Goal: Use online tool/utility: Utilize a website feature to perform a specific function

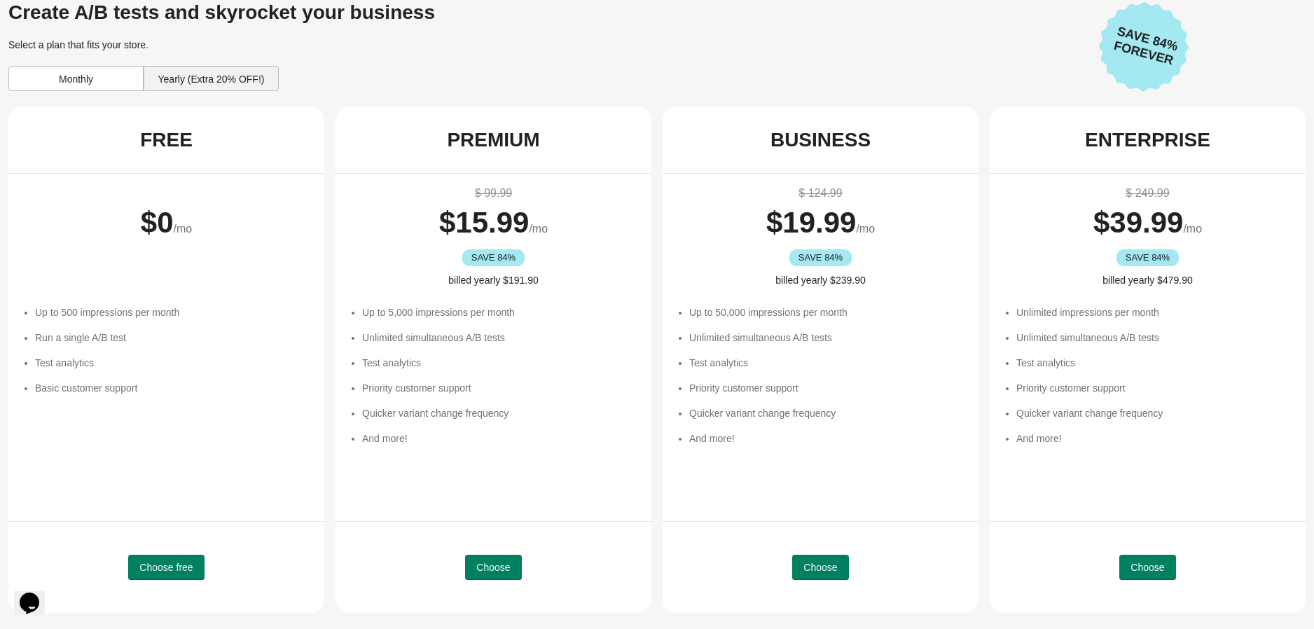
scroll to position [9, 0]
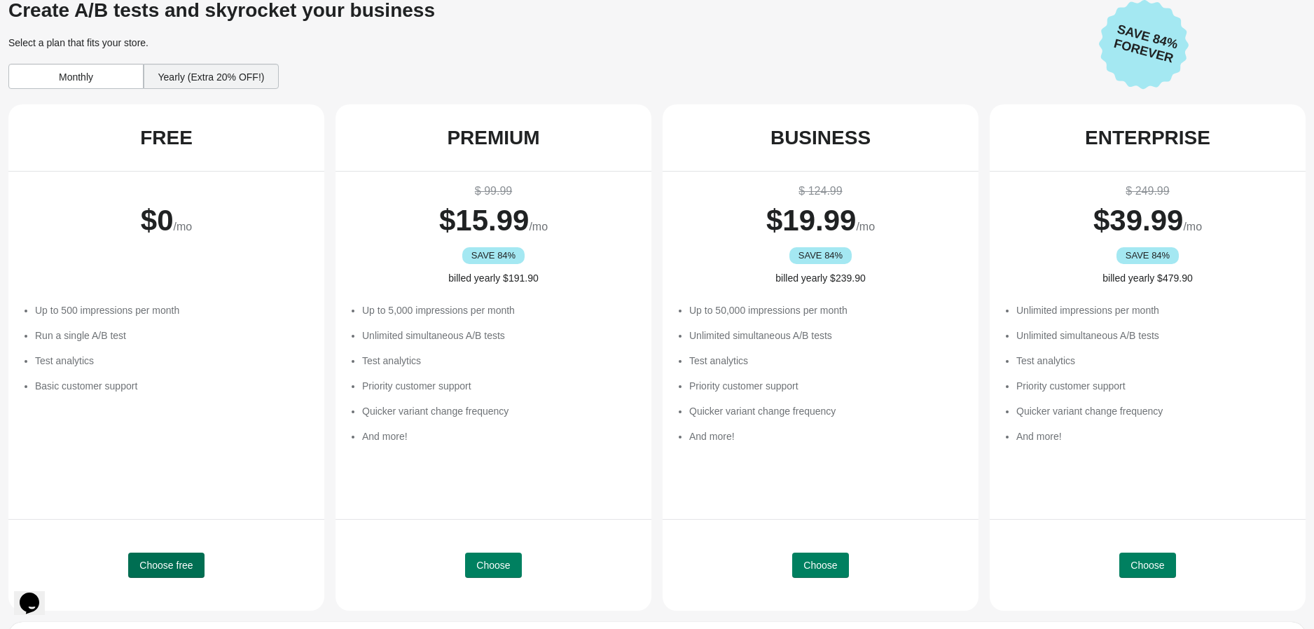
click at [174, 569] on span "Choose free" at bounding box center [165, 565] width 53 height 11
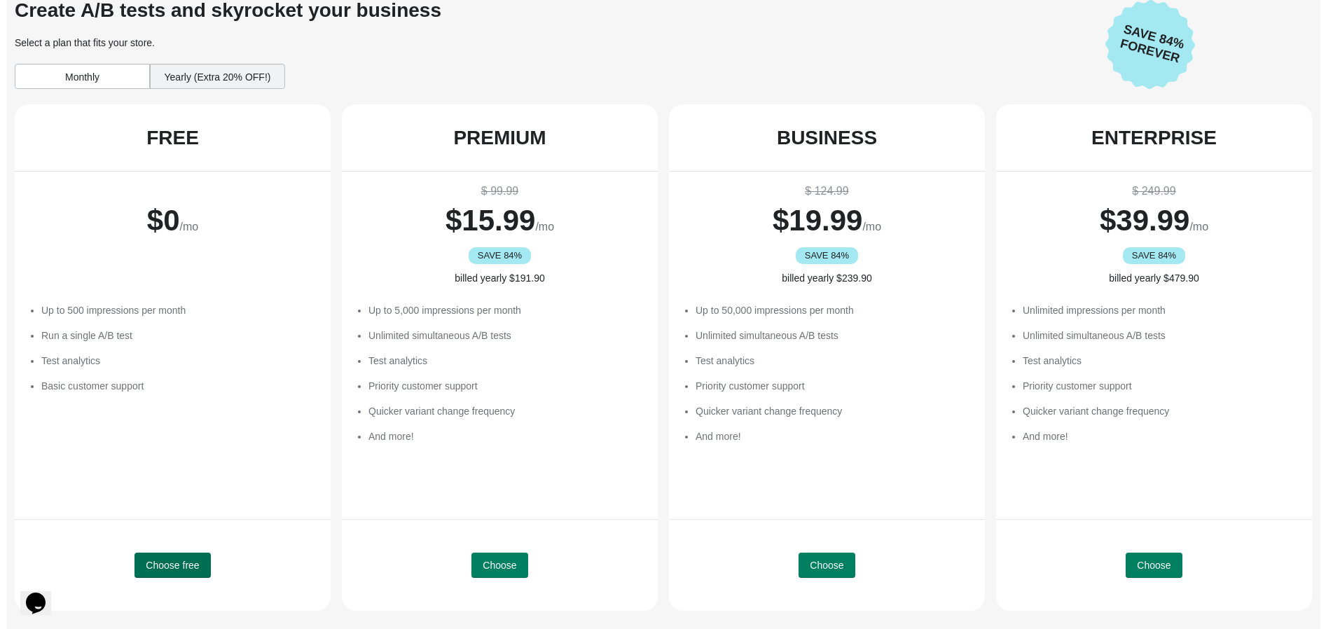
scroll to position [0, 0]
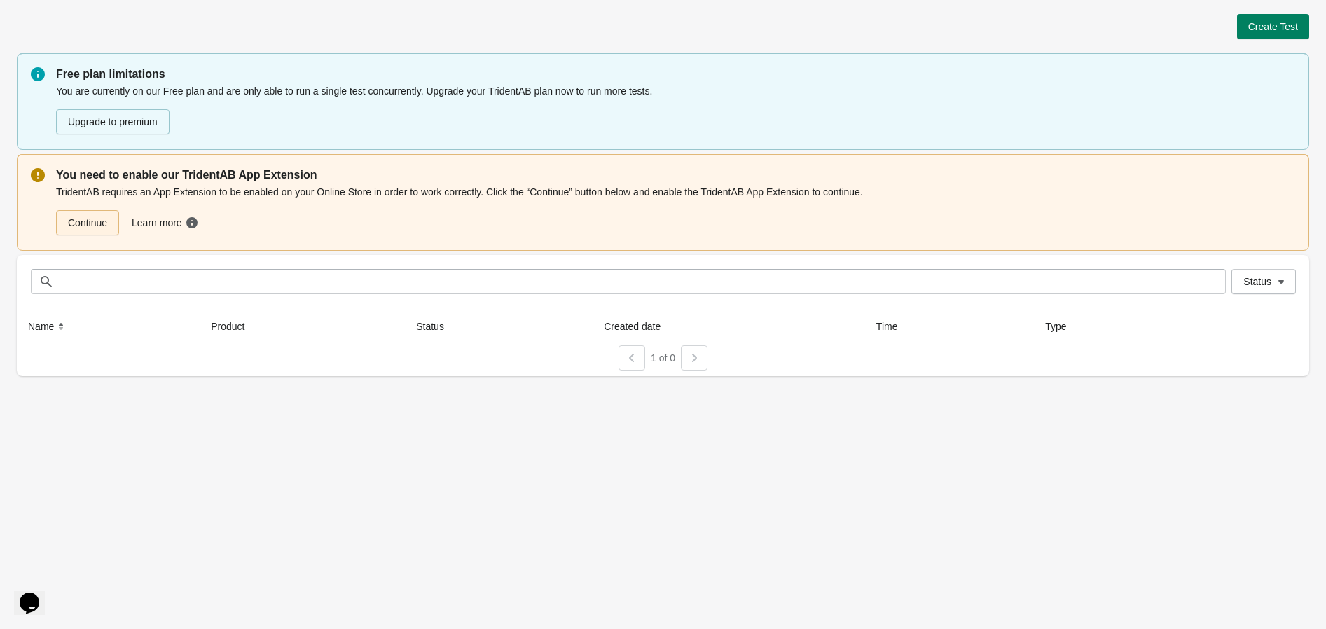
click at [102, 228] on link "Continue" at bounding box center [87, 222] width 63 height 25
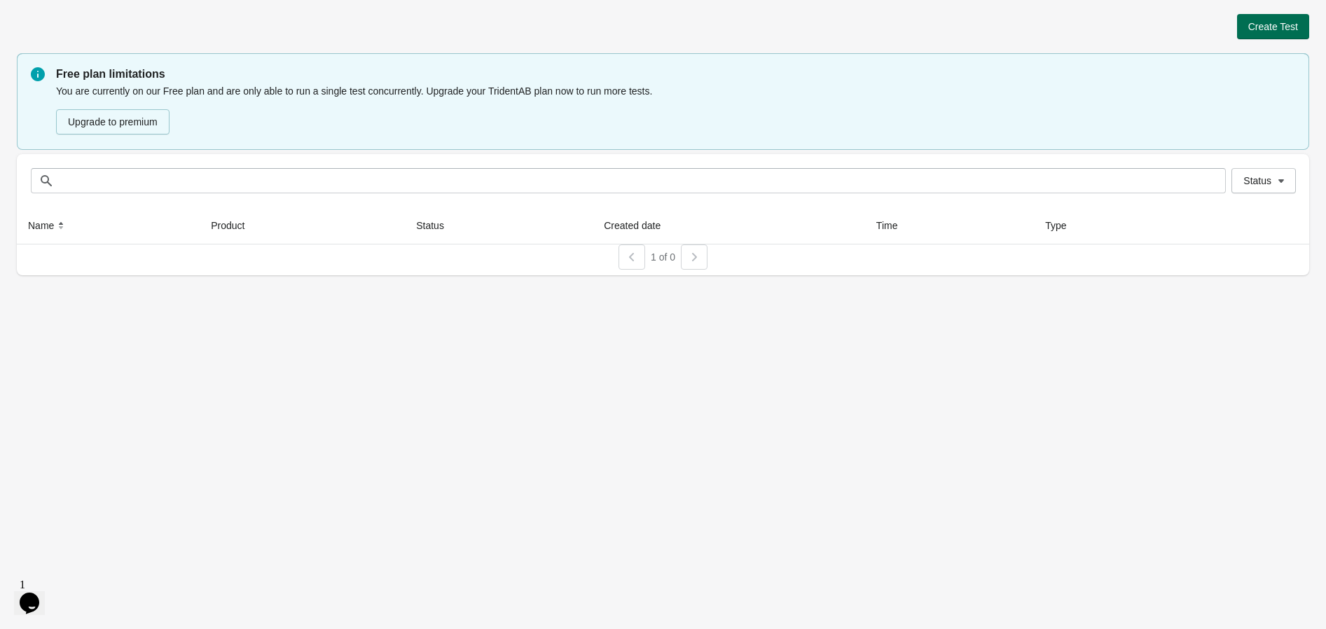
click at [1280, 30] on span "Create Test" at bounding box center [1273, 26] width 50 height 11
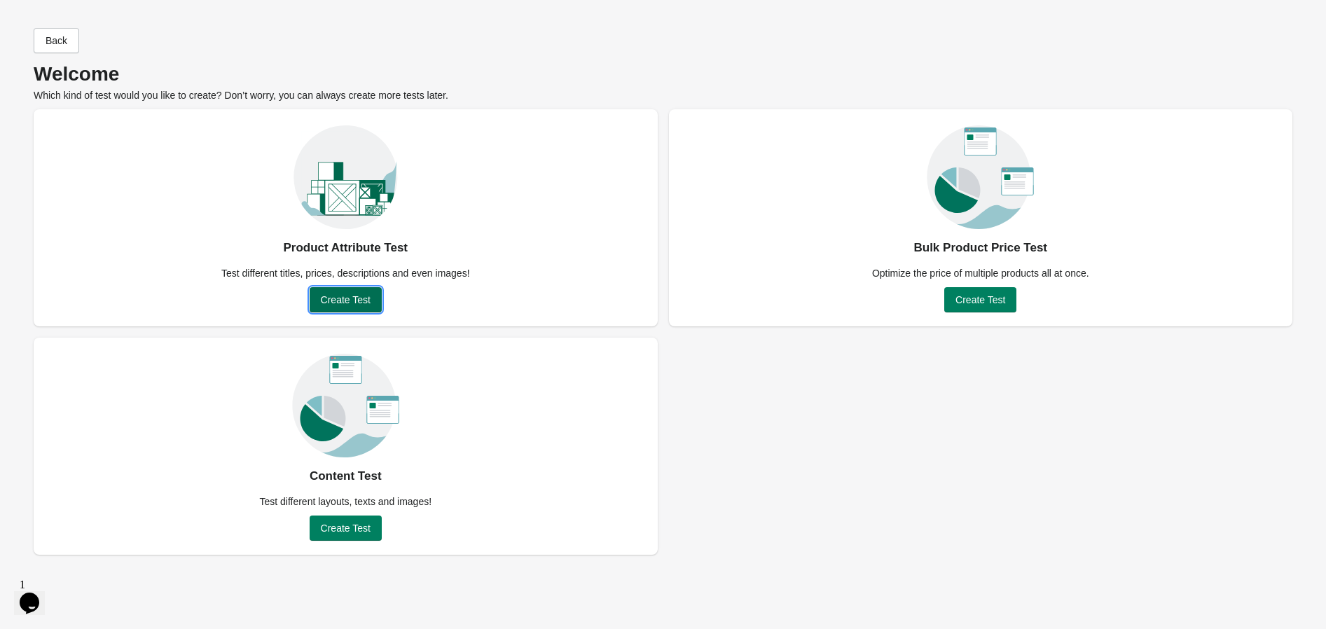
click at [342, 302] on span "Create Test" at bounding box center [346, 299] width 50 height 11
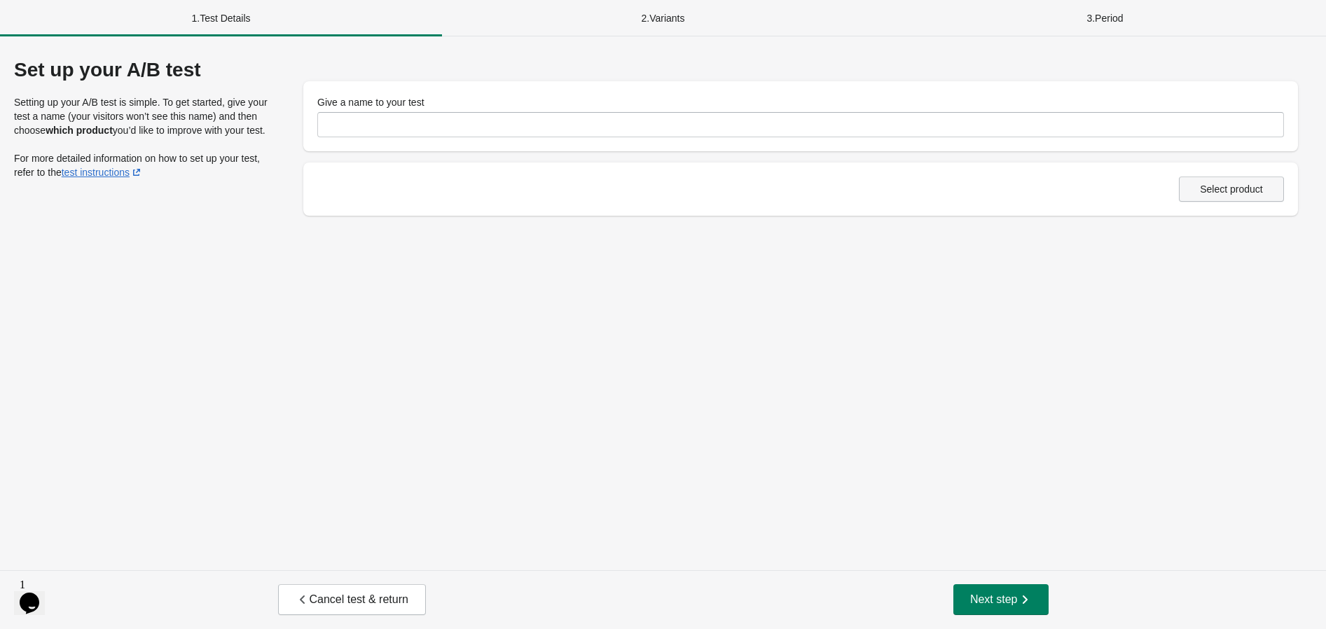
click at [1238, 191] on span "Select product" at bounding box center [1231, 189] width 63 height 11
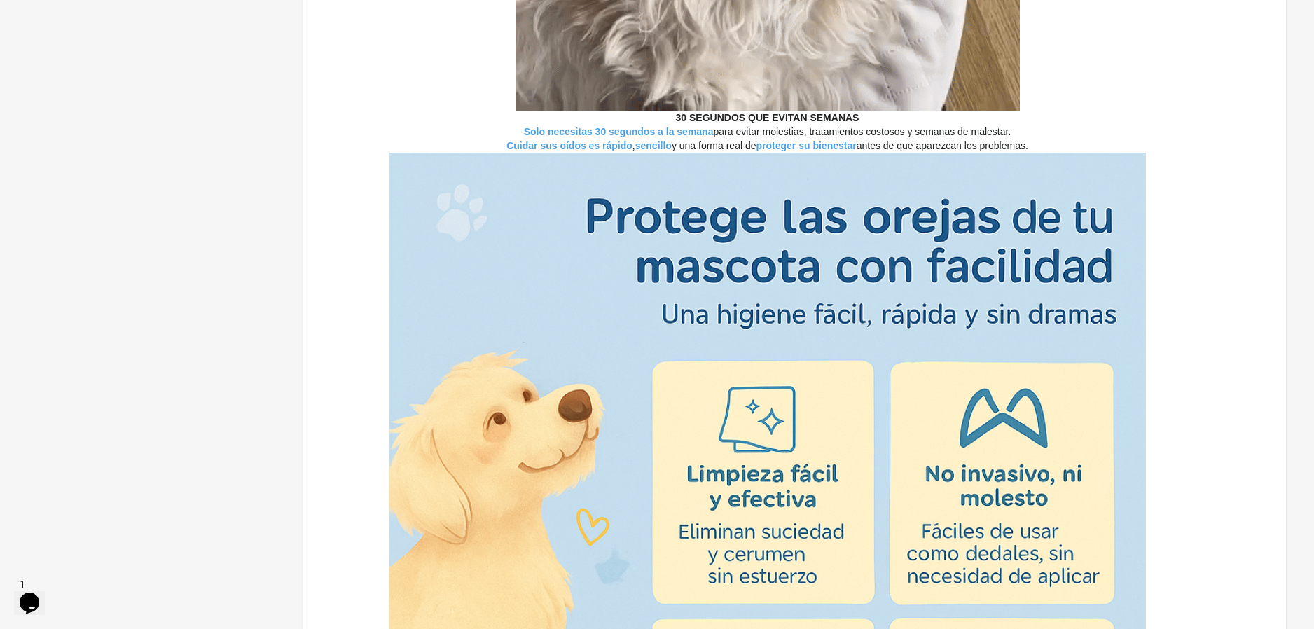
scroll to position [4290, 0]
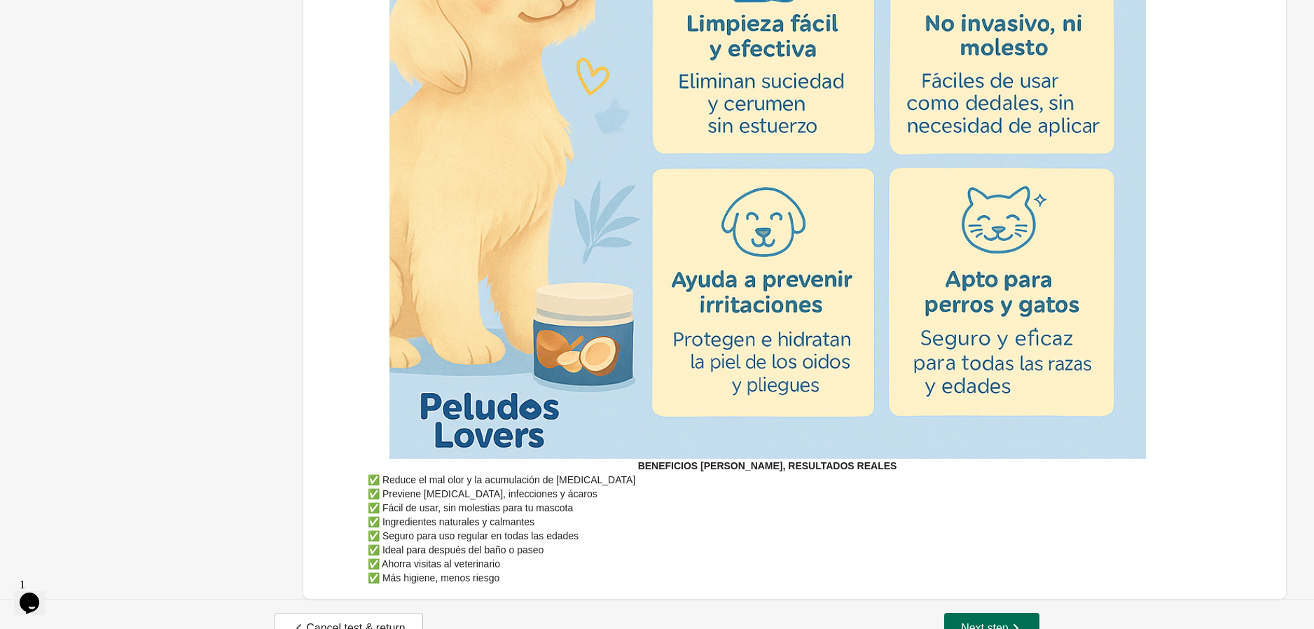
click at [953, 599] on div "Cancel test & return Next step" at bounding box center [657, 628] width 1314 height 59
click at [968, 621] on span "Next step" at bounding box center [992, 628] width 62 height 14
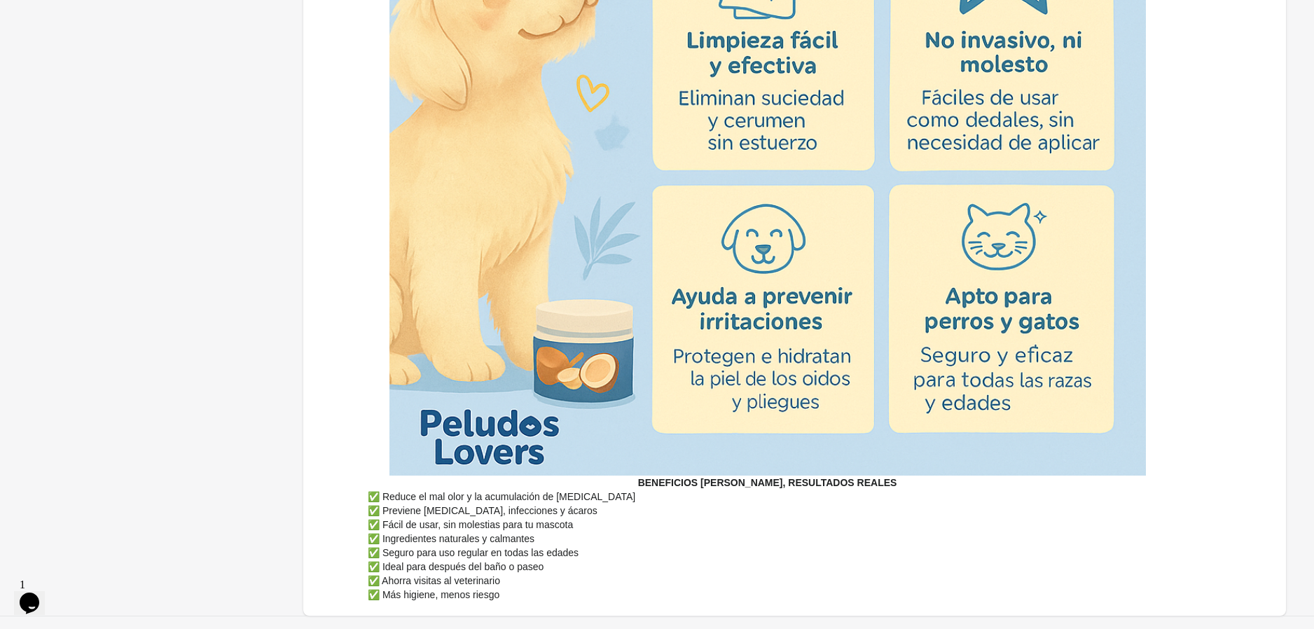
scroll to position [4308, 0]
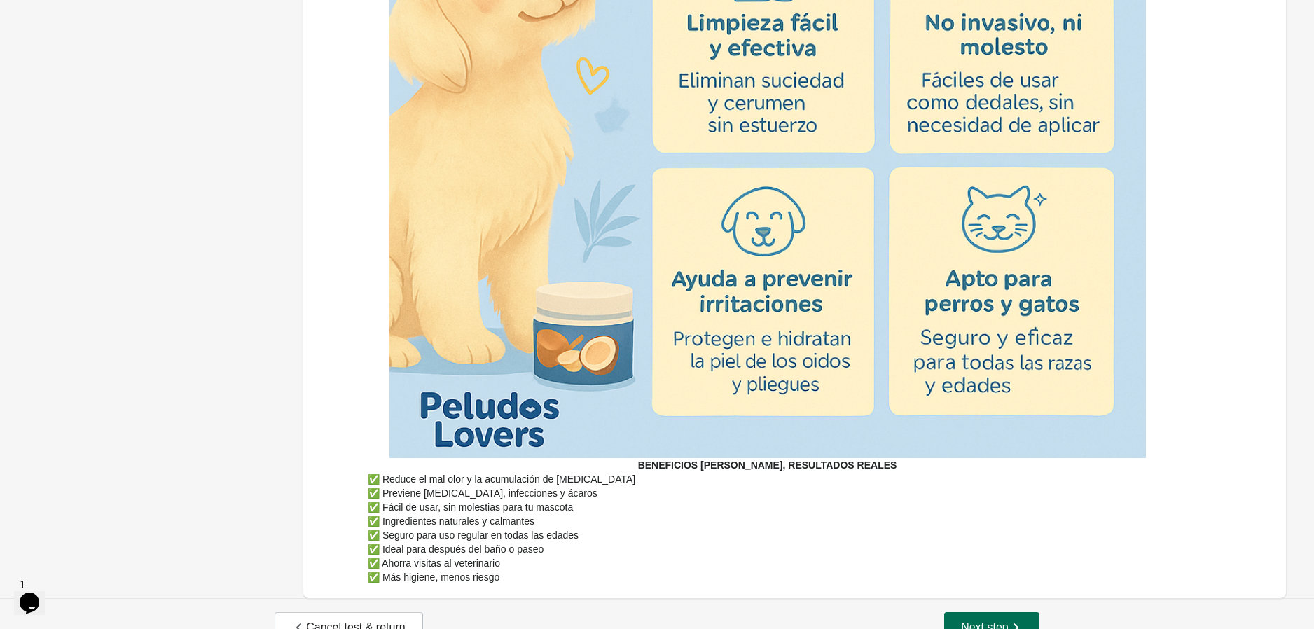
click at [1000, 621] on span "Next step" at bounding box center [992, 628] width 62 height 14
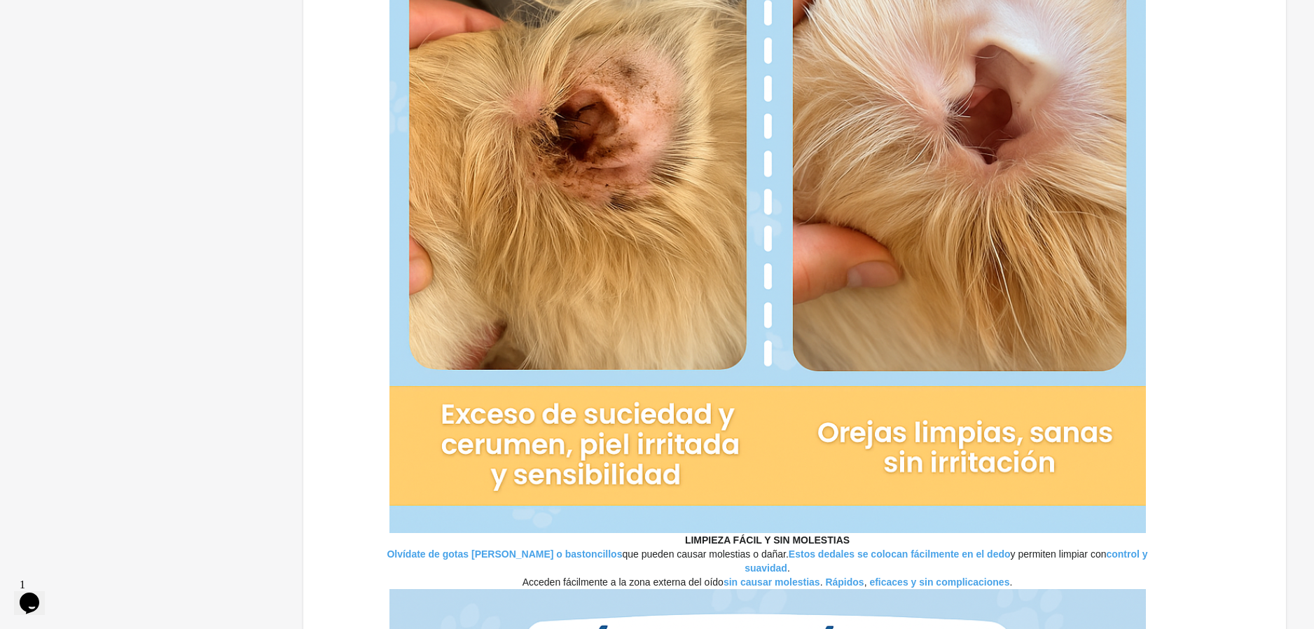
scroll to position [0, 0]
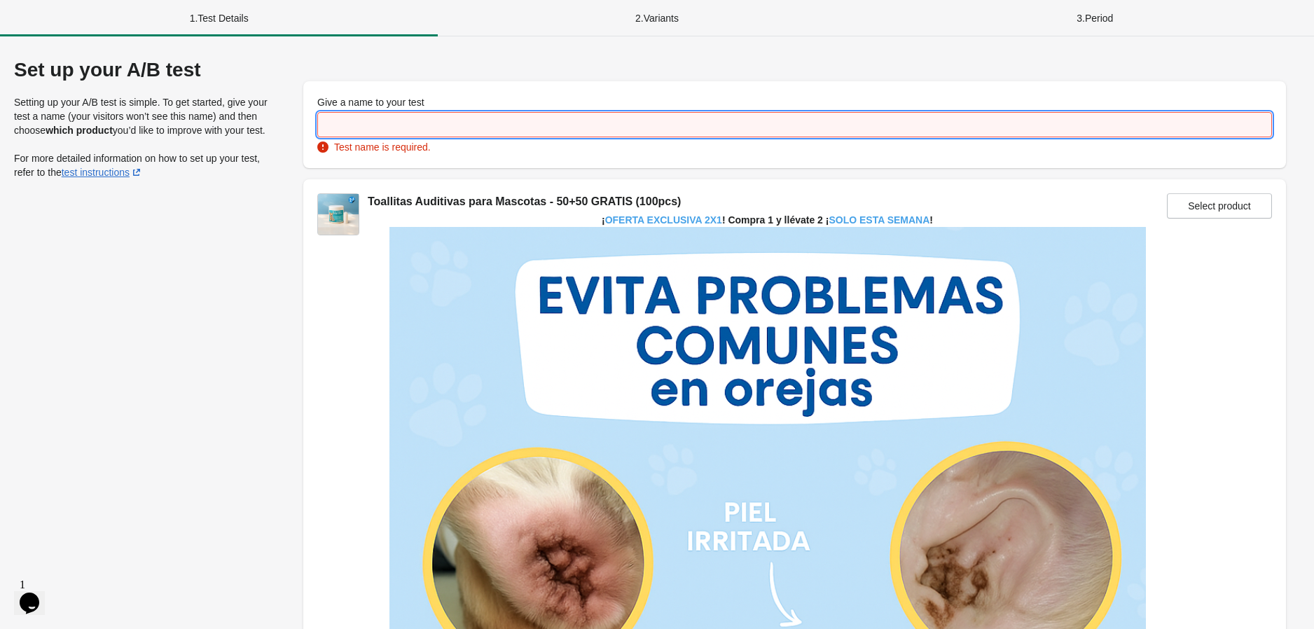
click at [470, 128] on input "Give a name to your test" at bounding box center [794, 124] width 955 height 25
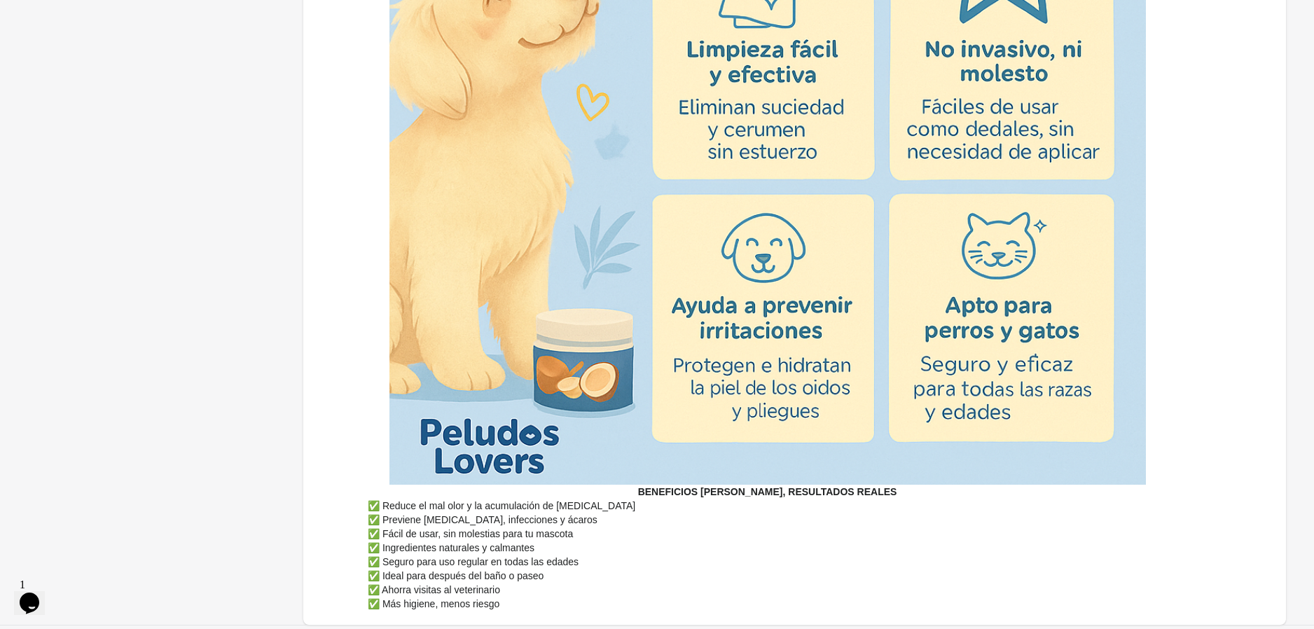
scroll to position [4290, 0]
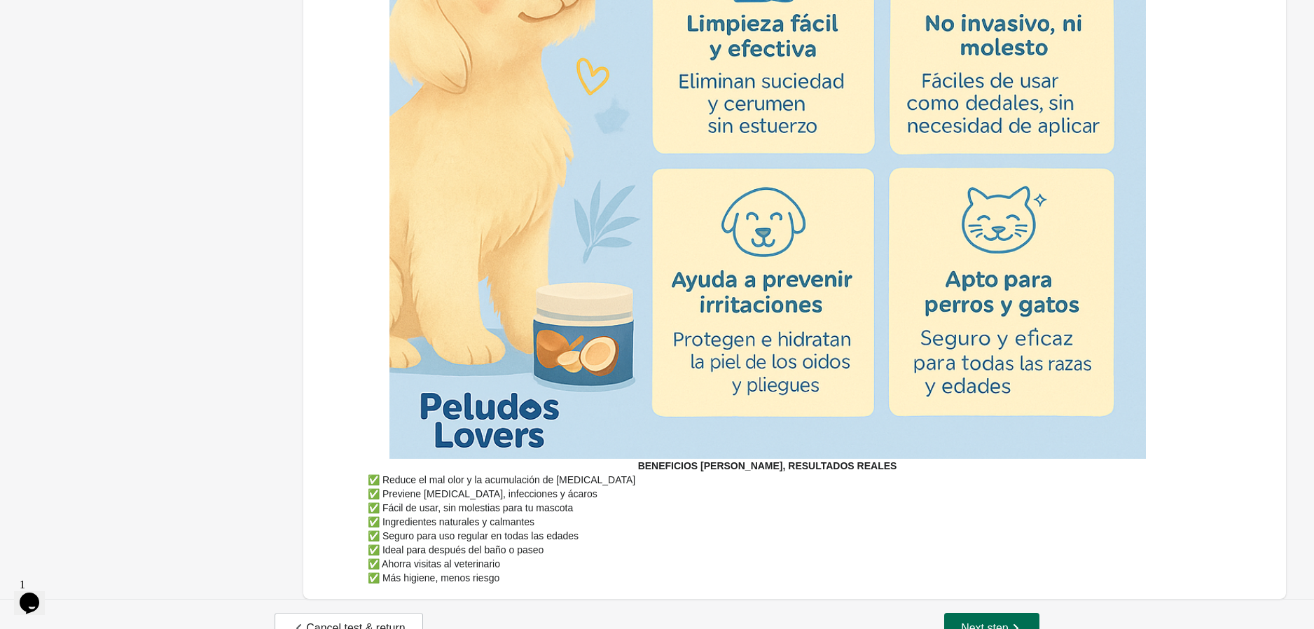
type input "**********"
click at [979, 621] on span "Next step" at bounding box center [992, 628] width 62 height 14
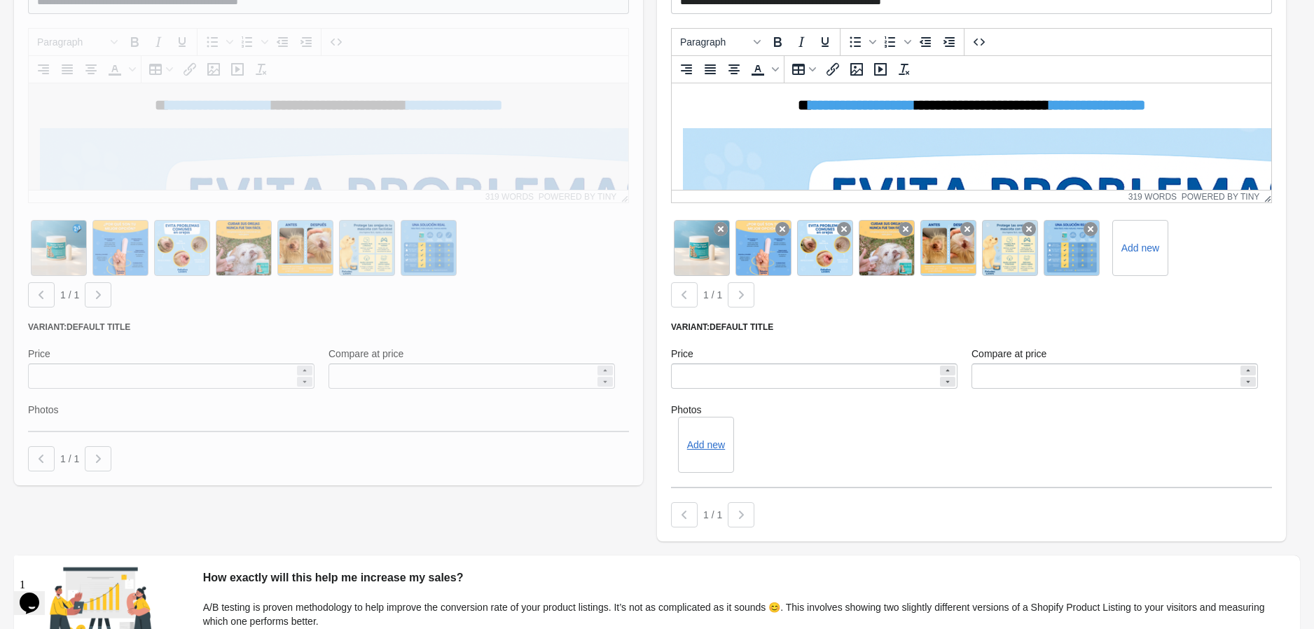
scroll to position [5032, 0]
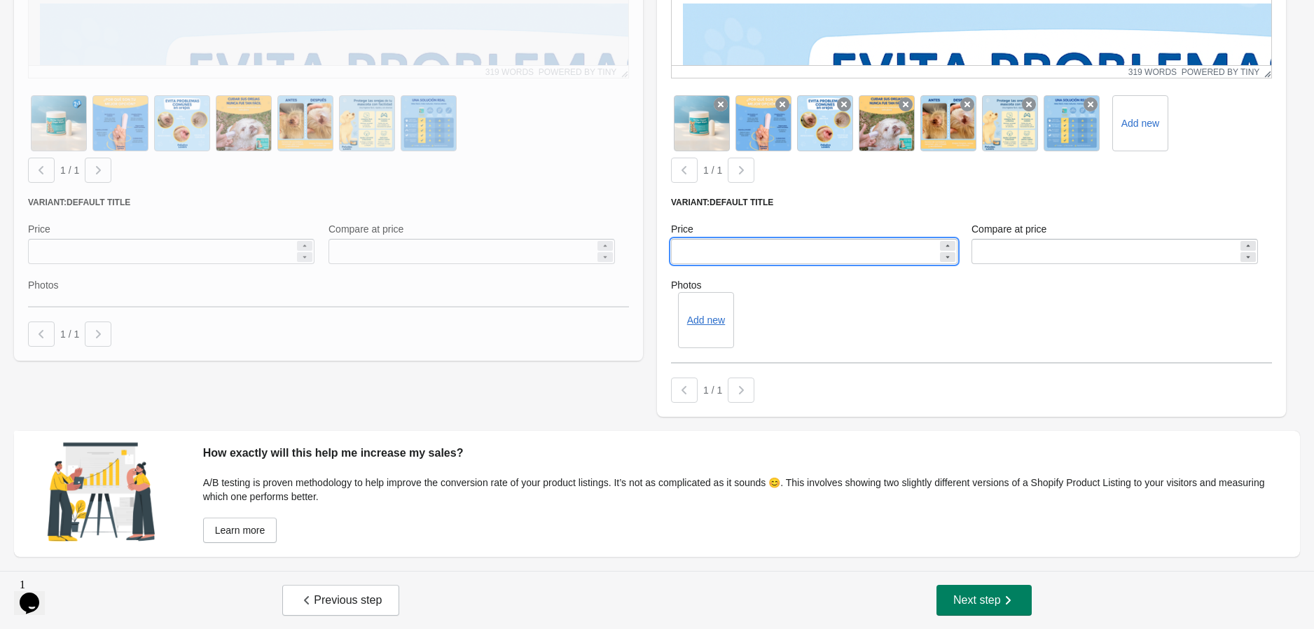
click at [689, 246] on input "*****" at bounding box center [804, 251] width 267 height 25
type input "*****"
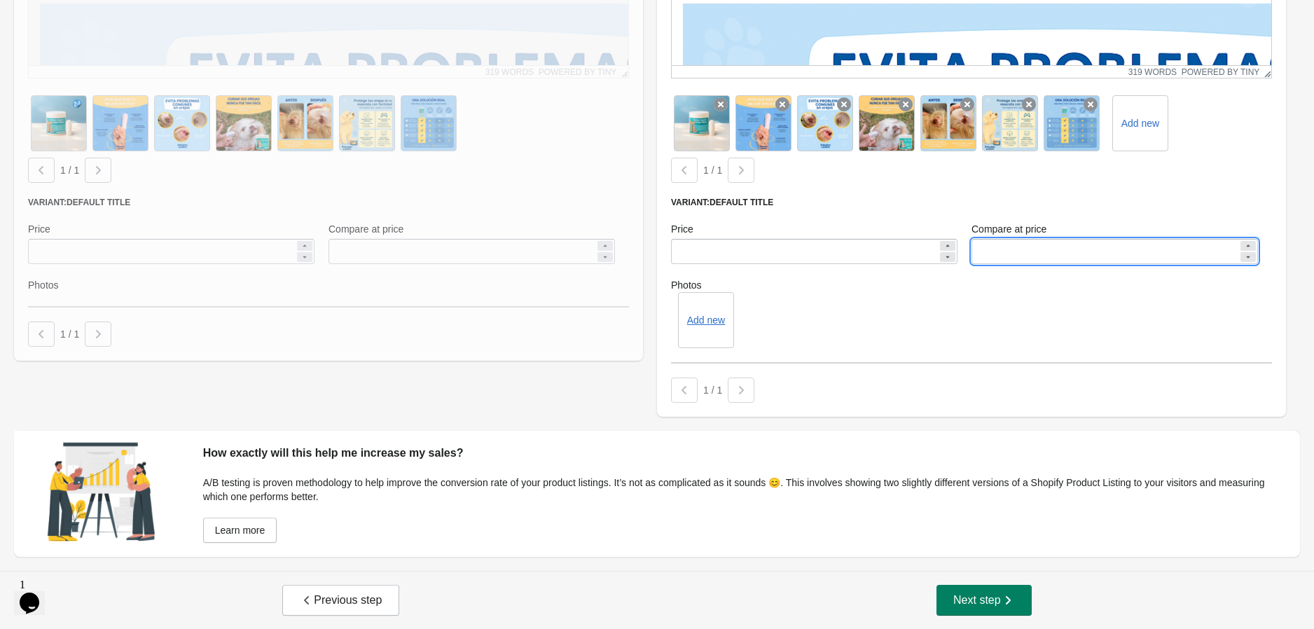
click at [992, 251] on input "*****" at bounding box center [1105, 251] width 267 height 25
type input "*****"
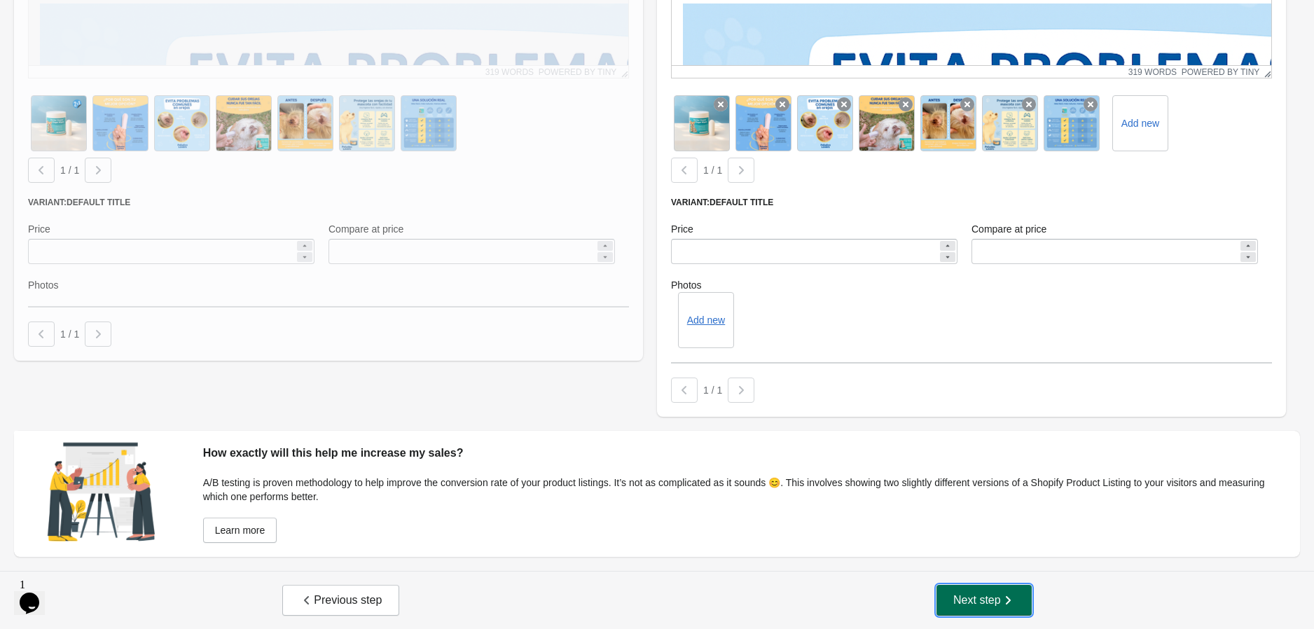
click at [972, 605] on span "Next step" at bounding box center [984, 600] width 62 height 14
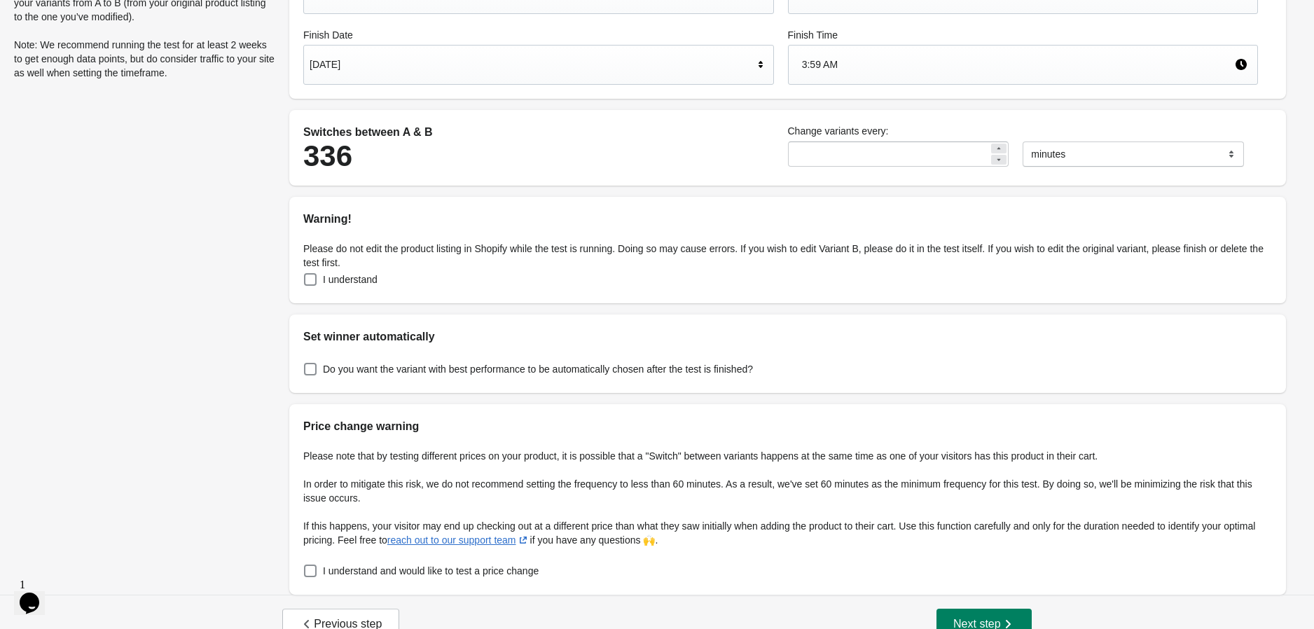
scroll to position [193, 0]
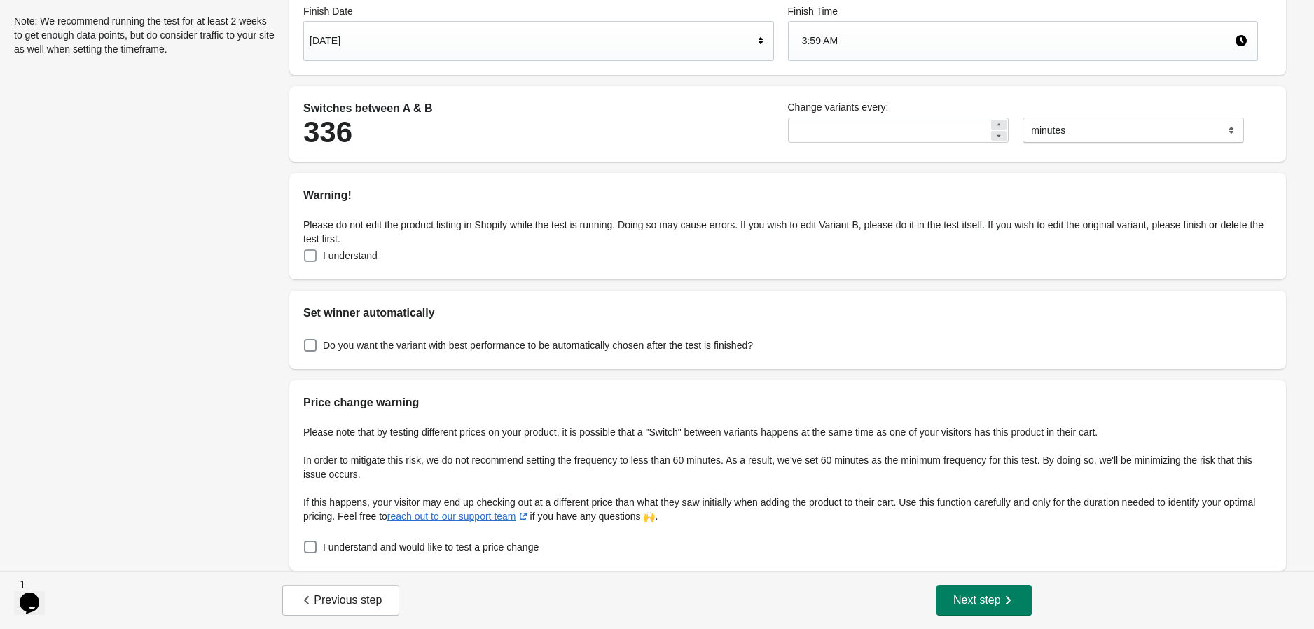
click at [331, 256] on span "I understand" at bounding box center [350, 256] width 55 height 14
click at [333, 352] on label "Do you want the variant with best performance to be automatically chosen after …" at bounding box center [528, 346] width 450 height 20
click at [309, 543] on span at bounding box center [310, 547] width 13 height 13
click at [1004, 596] on icon "button" at bounding box center [1008, 600] width 14 height 14
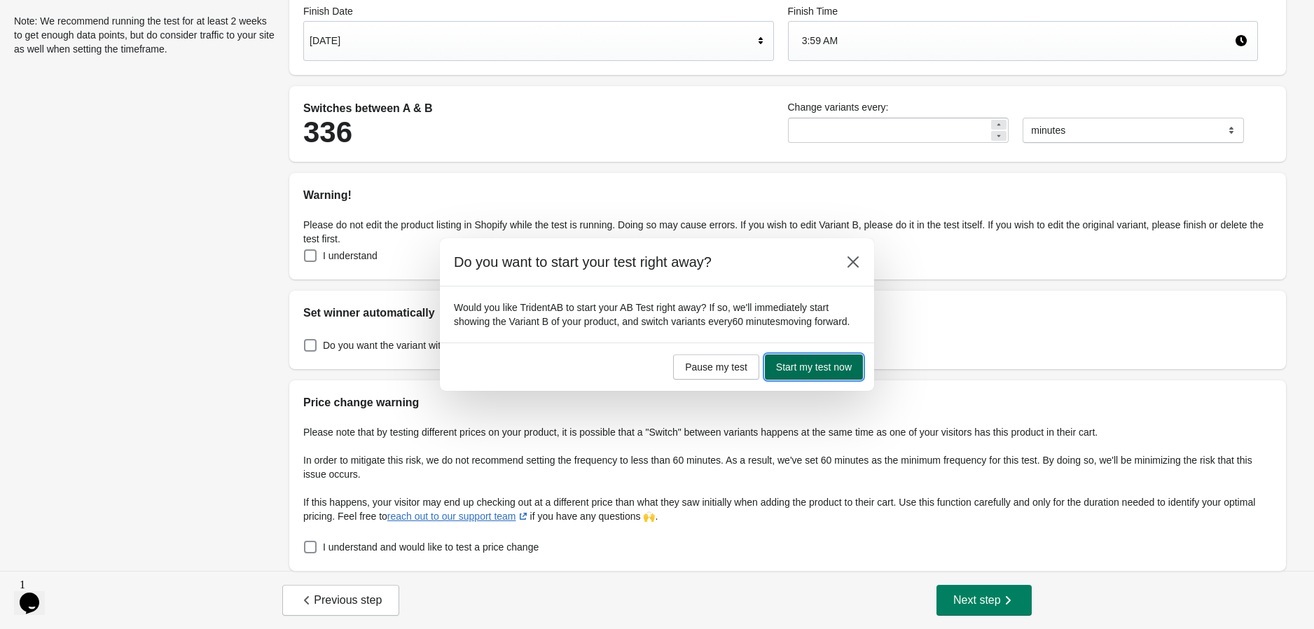
click at [846, 366] on span "Start my test now" at bounding box center [814, 366] width 76 height 11
